Goal: Information Seeking & Learning: Understand process/instructions

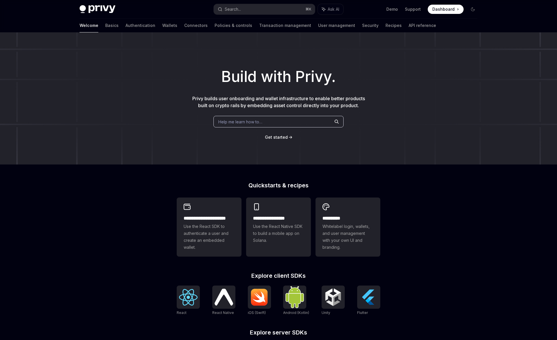
click at [276, 119] on div "Help me learn how to…" at bounding box center [279, 122] width 130 height 12
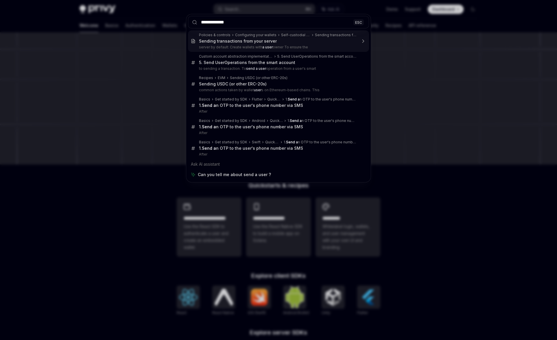
type input "**********"
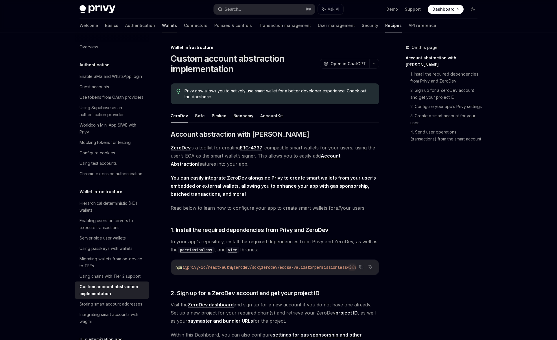
click at [162, 23] on link "Wallets" at bounding box center [169, 26] width 15 height 14
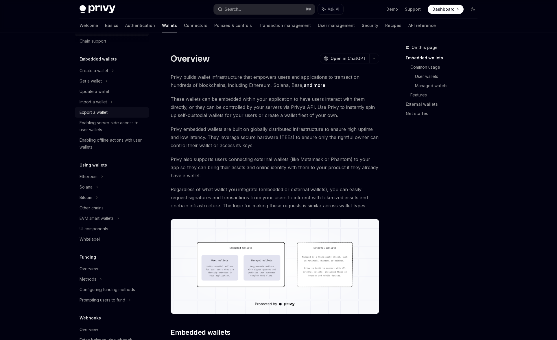
scroll to position [30, 0]
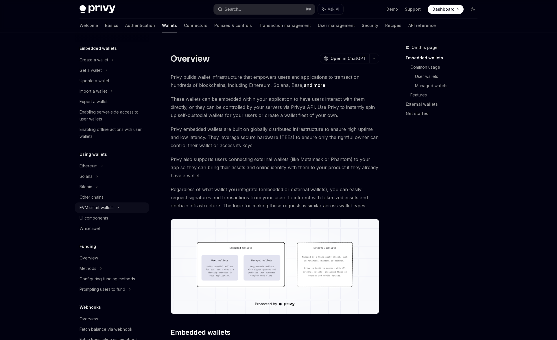
click at [106, 205] on div "EVM smart wallets" at bounding box center [97, 207] width 34 height 7
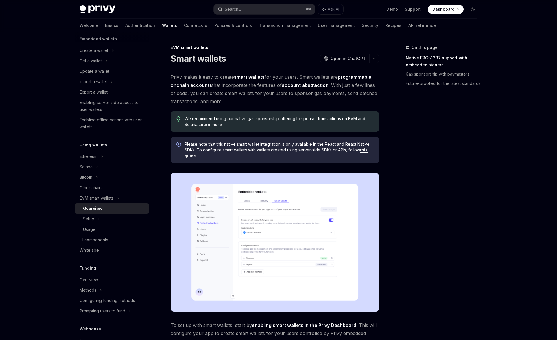
scroll to position [42, 0]
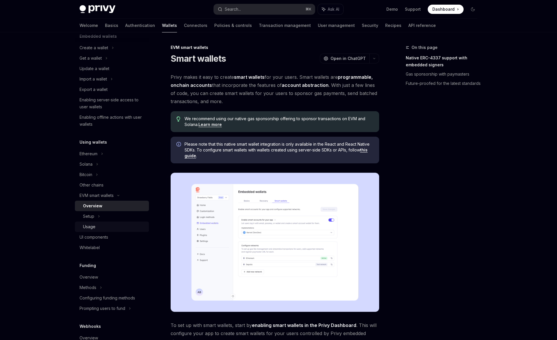
click at [94, 224] on div "Usage" at bounding box center [89, 226] width 12 height 7
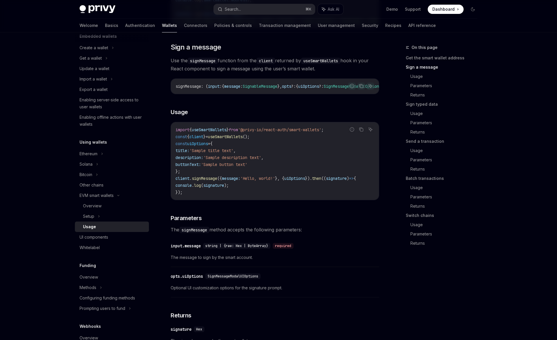
scroll to position [194, 0]
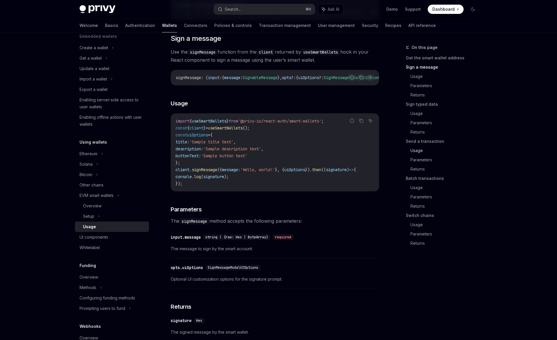
click at [418, 152] on link "Usage" at bounding box center [447, 150] width 72 height 9
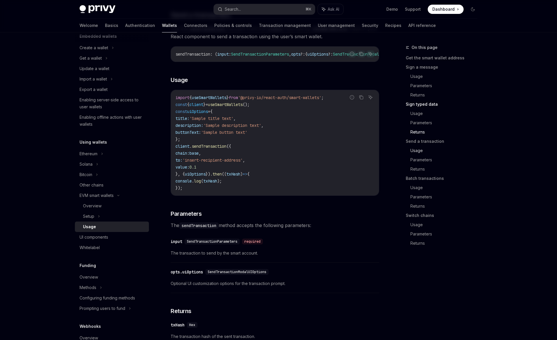
scroll to position [903, 0]
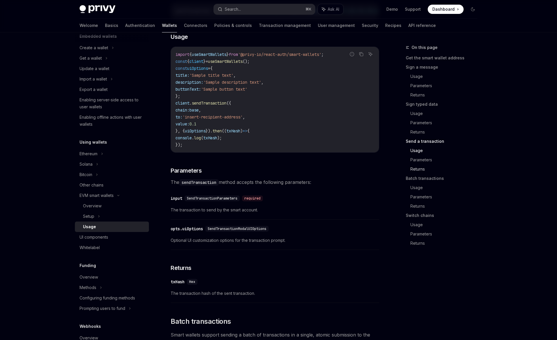
click at [417, 166] on link "Returns" at bounding box center [447, 168] width 72 height 9
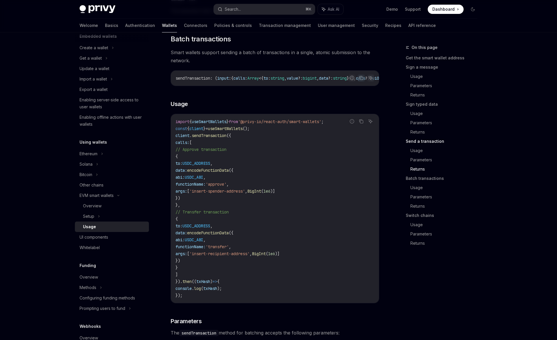
scroll to position [1186, 0]
click at [362, 123] on icon "Copy the contents from the code block" at bounding box center [361, 120] width 5 height 5
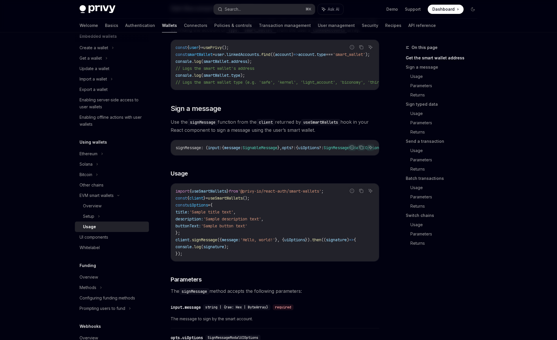
scroll to position [0, 0]
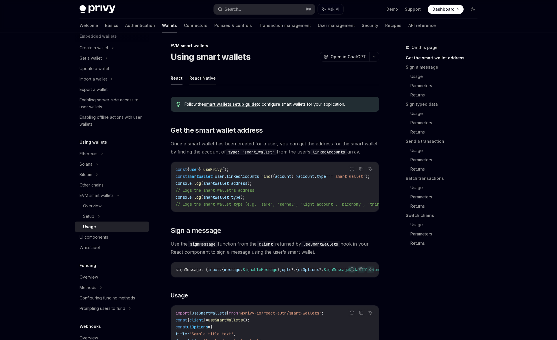
click at [203, 76] on button "React Native" at bounding box center [203, 78] width 26 height 14
type textarea "*"
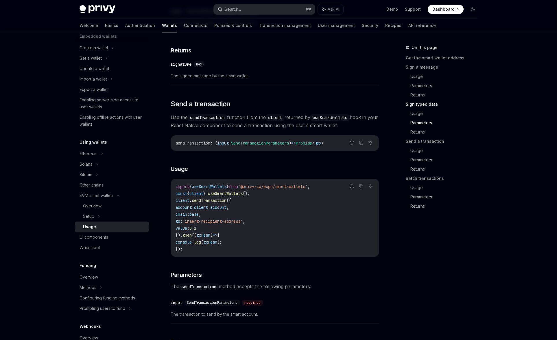
scroll to position [642, 0]
click at [361, 186] on icon "Copy the contents from the code block" at bounding box center [361, 185] width 5 height 5
click at [424, 115] on link "Usage" at bounding box center [447, 113] width 72 height 9
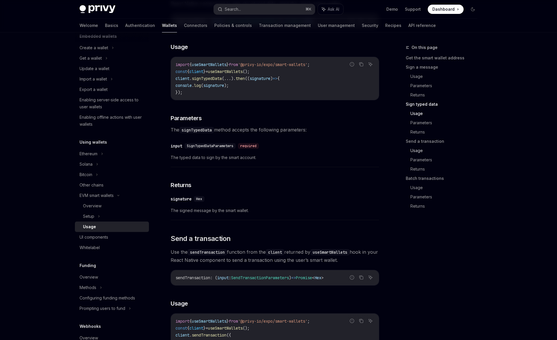
click at [420, 149] on link "Usage" at bounding box center [447, 150] width 72 height 9
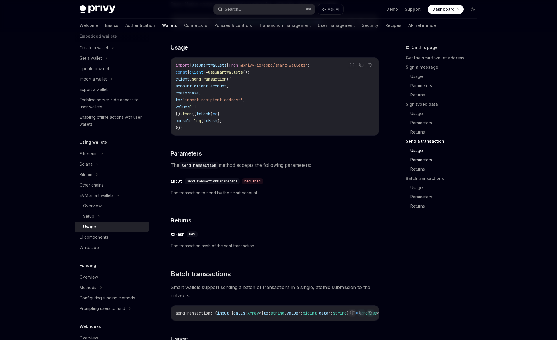
click at [420, 163] on link "Parameters" at bounding box center [447, 159] width 72 height 9
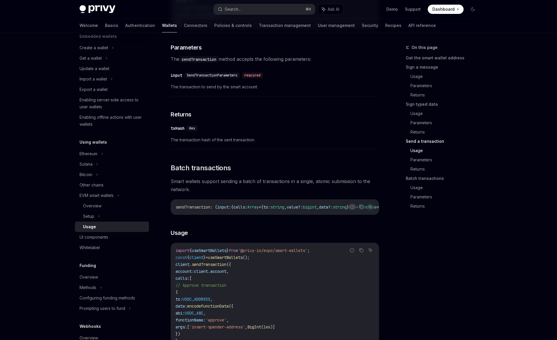
scroll to position [857, 0]
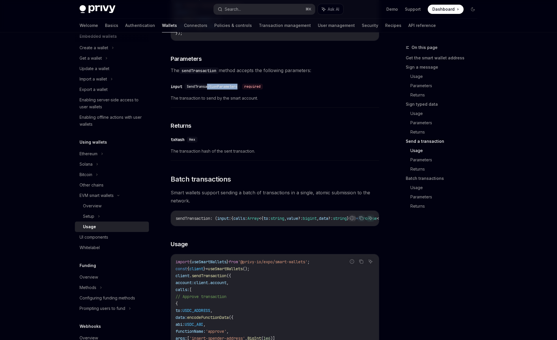
drag, startPoint x: 240, startPoint y: 87, endPoint x: 208, endPoint y: 87, distance: 31.5
click at [208, 87] on div "SendTransactionParameters" at bounding box center [212, 87] width 55 height 6
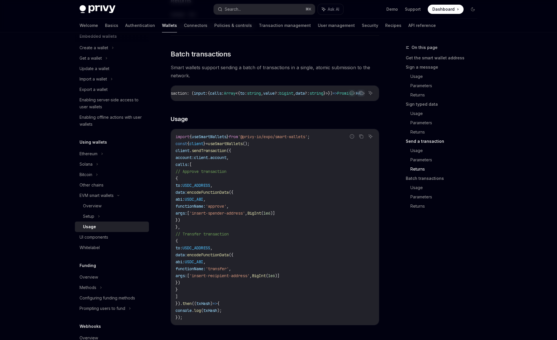
scroll to position [983, 0]
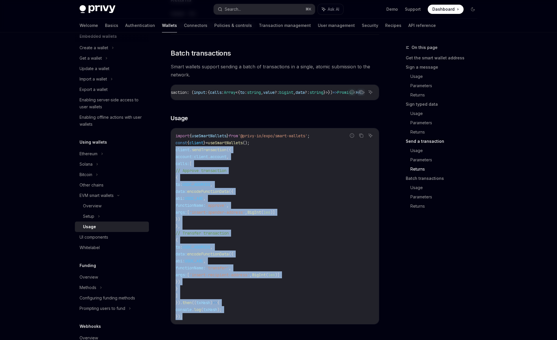
drag, startPoint x: 190, startPoint y: 320, endPoint x: 172, endPoint y: 154, distance: 167.0
click at [172, 154] on div "import { useSmartWallets } from '@privy-io/expo/smart-wallets' ; const { client…" at bounding box center [275, 226] width 208 height 196
copy code "client . sendTransaction ({ account: client . account , calls: [ // Approve tra…"
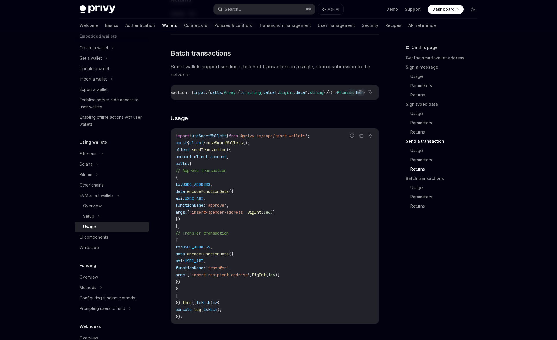
click at [277, 188] on code "import { useSmartWallets } from '@privy-io/expo/smart-wallets' ; const { client…" at bounding box center [275, 226] width 199 height 188
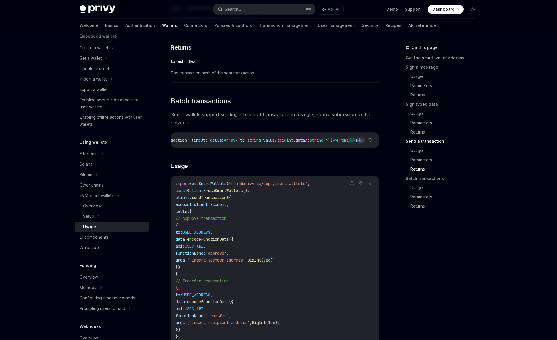
scroll to position [931, 0]
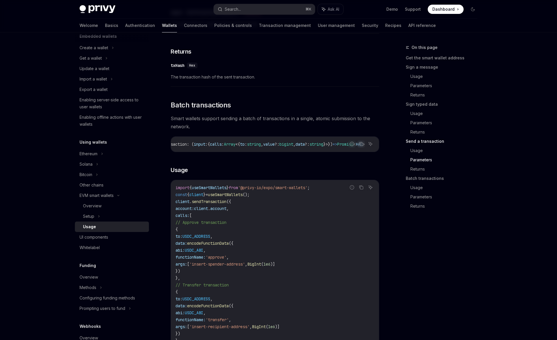
click at [227, 208] on span "account" at bounding box center [218, 208] width 16 height 5
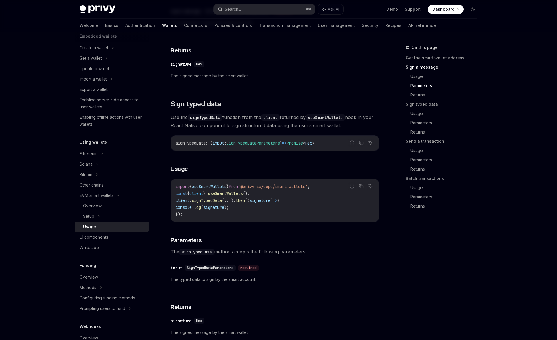
scroll to position [0, 0]
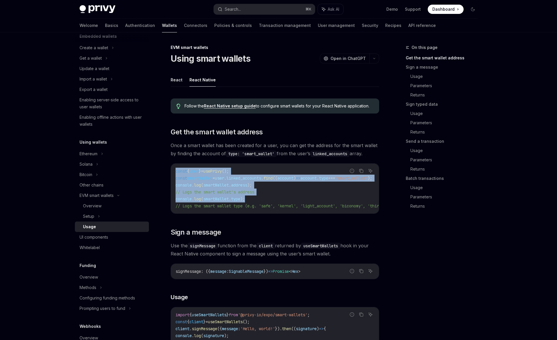
drag, startPoint x: 186, startPoint y: 170, endPoint x: 265, endPoint y: 199, distance: 83.4
click at [265, 199] on div "const { user } = usePrivy (); const smartWallet = user . linked_accounts . find…" at bounding box center [275, 189] width 208 height 50
copy code "const { user } = usePrivy (); const smartWallet = user . linked_accounts . find…"
